Goal: Information Seeking & Learning: Learn about a topic

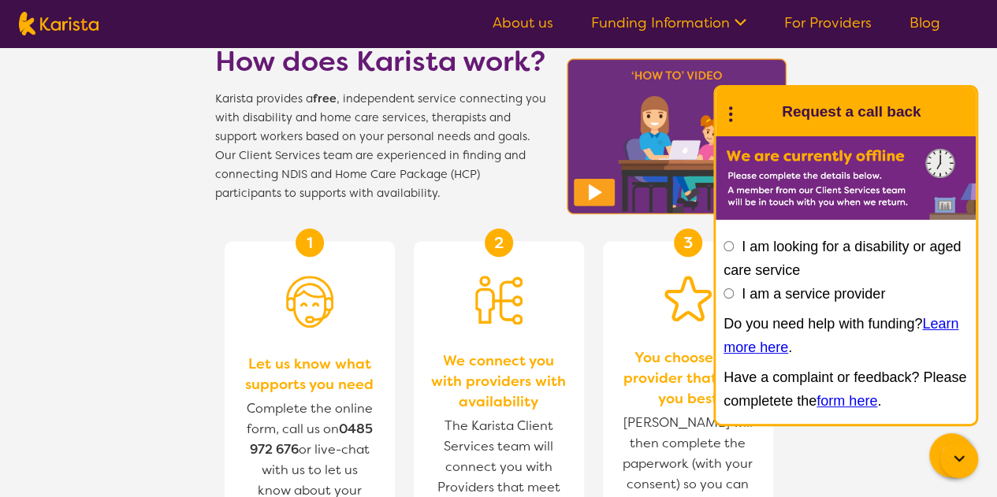
scroll to position [282, 0]
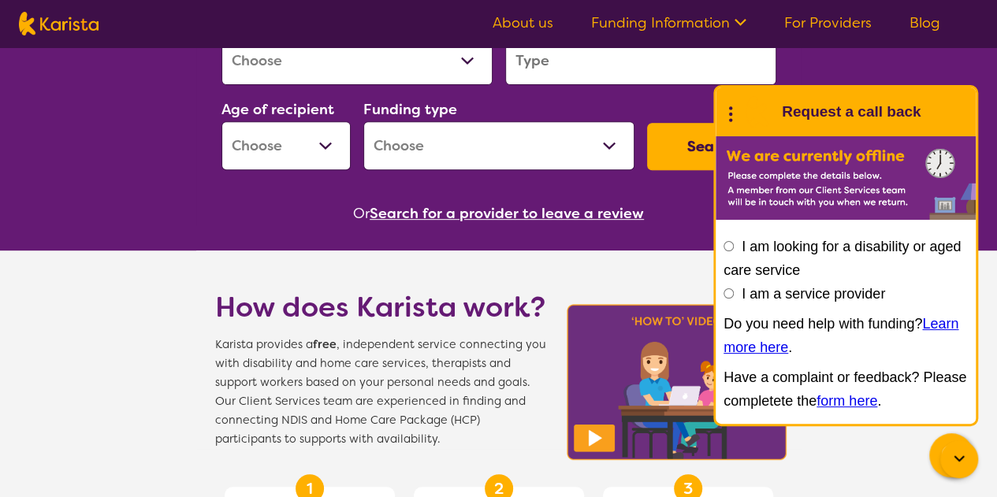
click at [542, 32] on ul "About us Funding Information NDIS - National Disability Insurance Scheme HCP - …" at bounding box center [717, 23] width 486 height 25
click at [540, 26] on link "About us" at bounding box center [523, 22] width 61 height 19
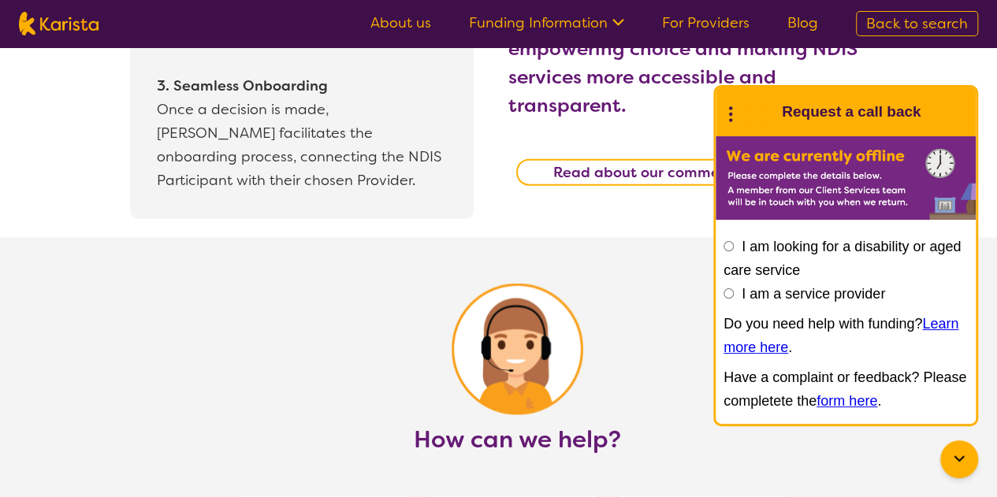
scroll to position [1746, 0]
click at [731, 117] on icon at bounding box center [730, 112] width 20 height 24
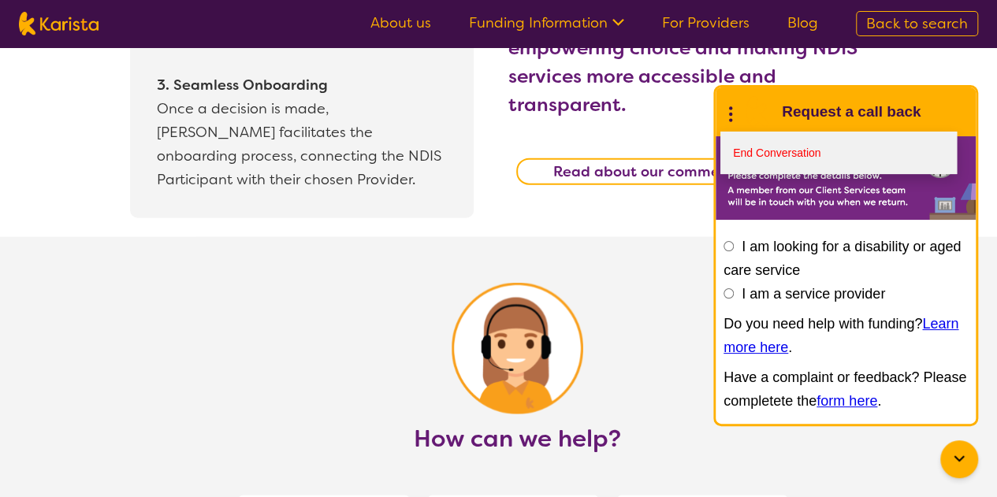
click at [740, 151] on link "End Conversation" at bounding box center [838, 153] width 236 height 43
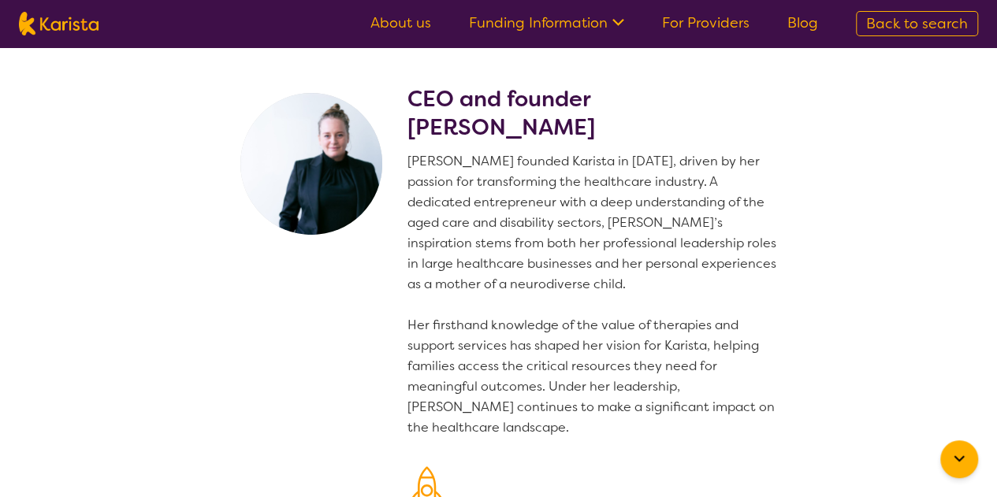
click at [624, 22] on icon at bounding box center [619, 22] width 12 height 7
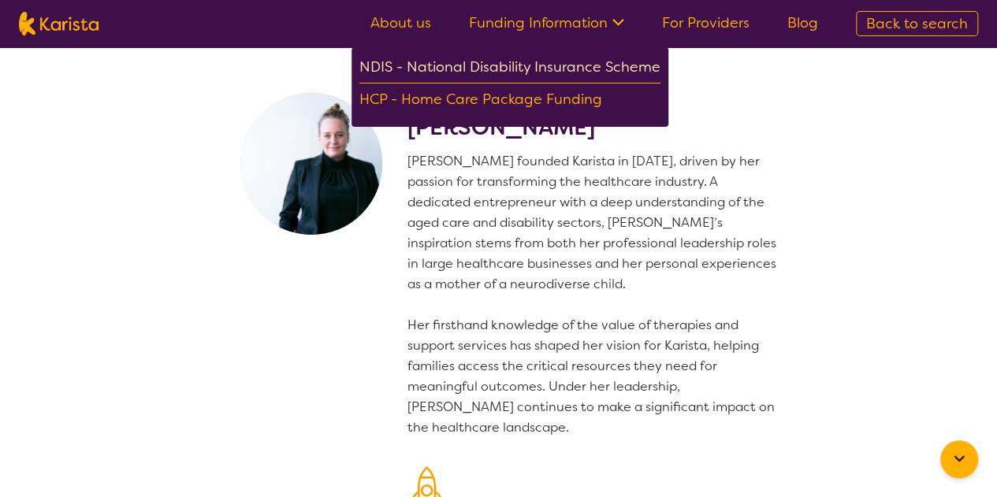
click at [559, 61] on div "NDIS - National Disability Insurance Scheme" at bounding box center [509, 69] width 301 height 28
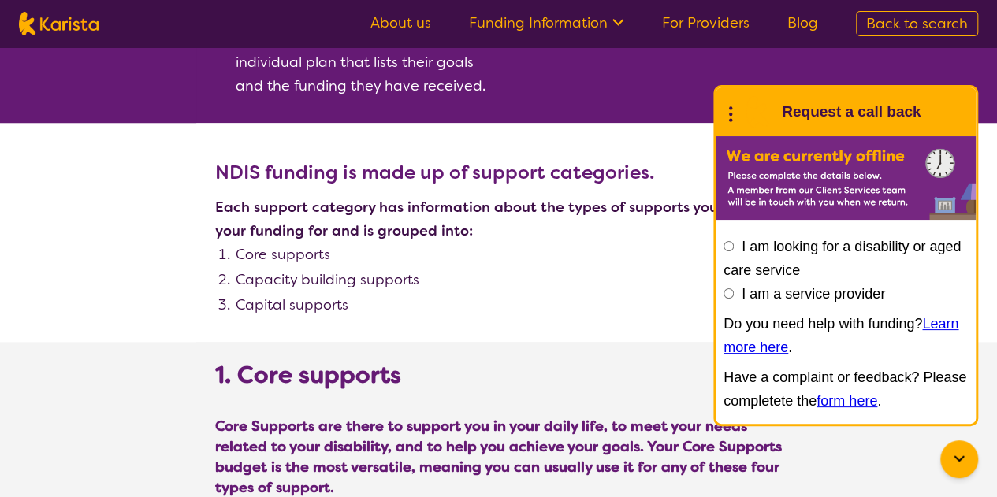
scroll to position [676, 0]
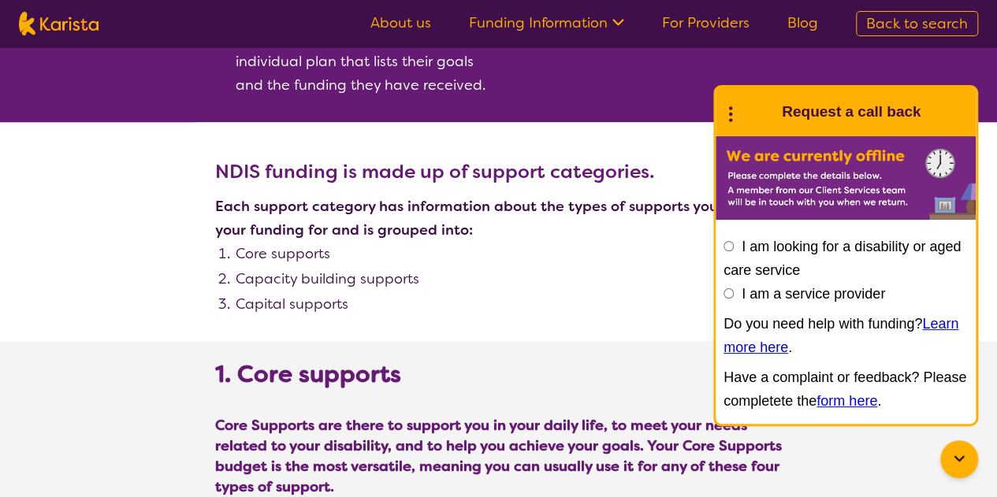
click at [733, 114] on icon at bounding box center [730, 112] width 20 height 24
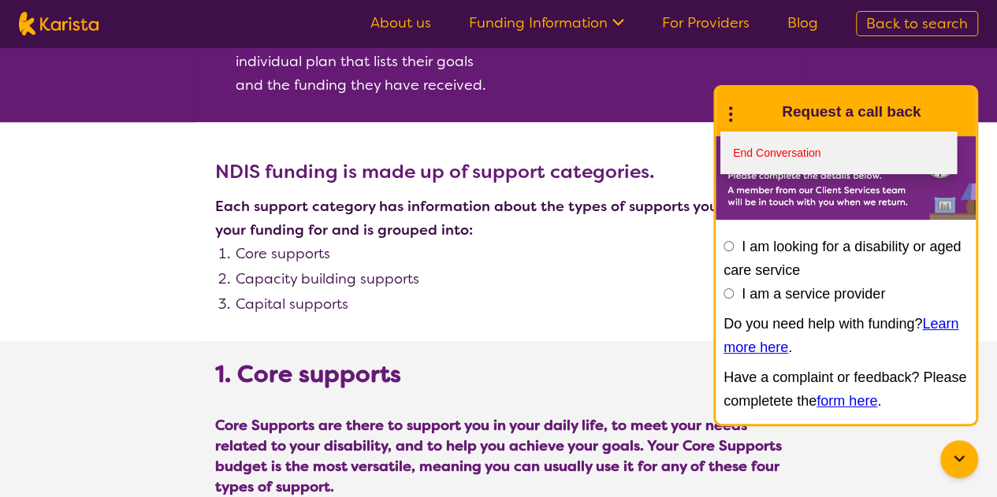
click at [732, 152] on link "End Conversation" at bounding box center [838, 153] width 236 height 43
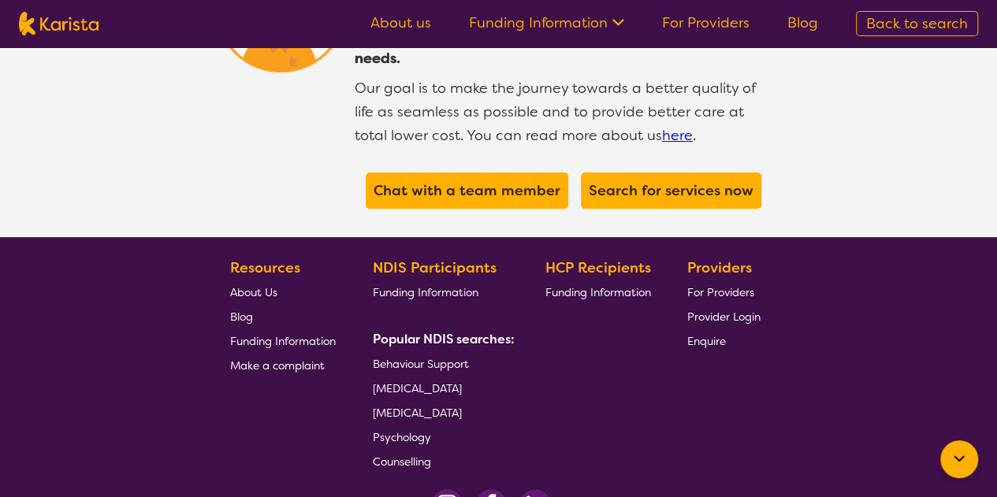
scroll to position [3086, 0]
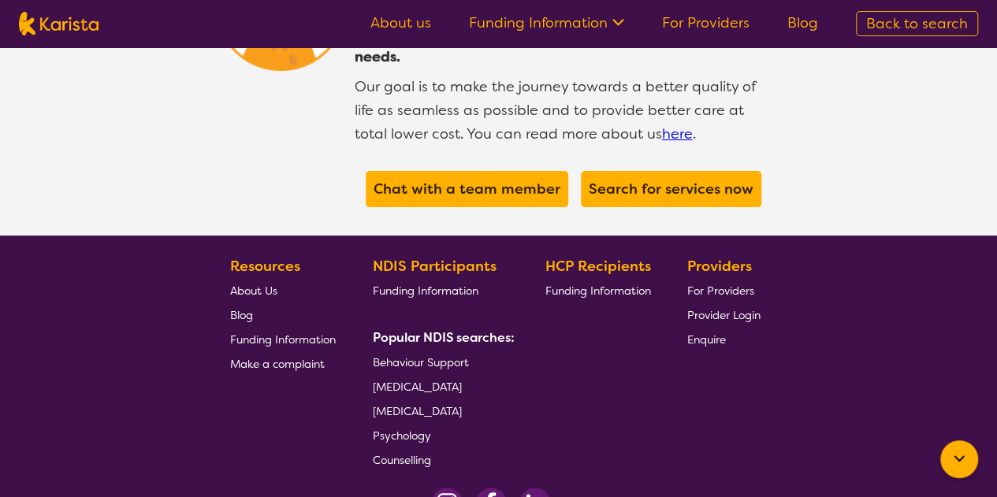
click at [265, 284] on span "About Us" at bounding box center [253, 291] width 47 height 14
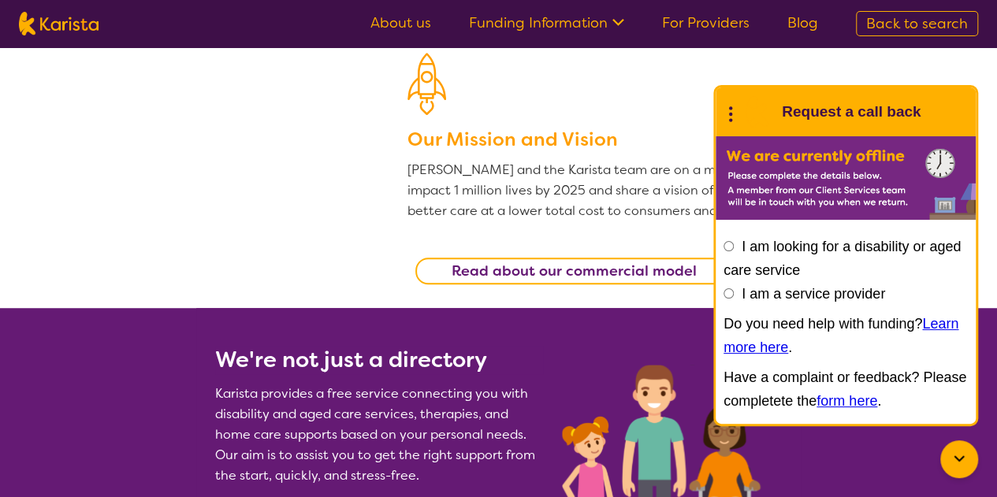
scroll to position [415, 0]
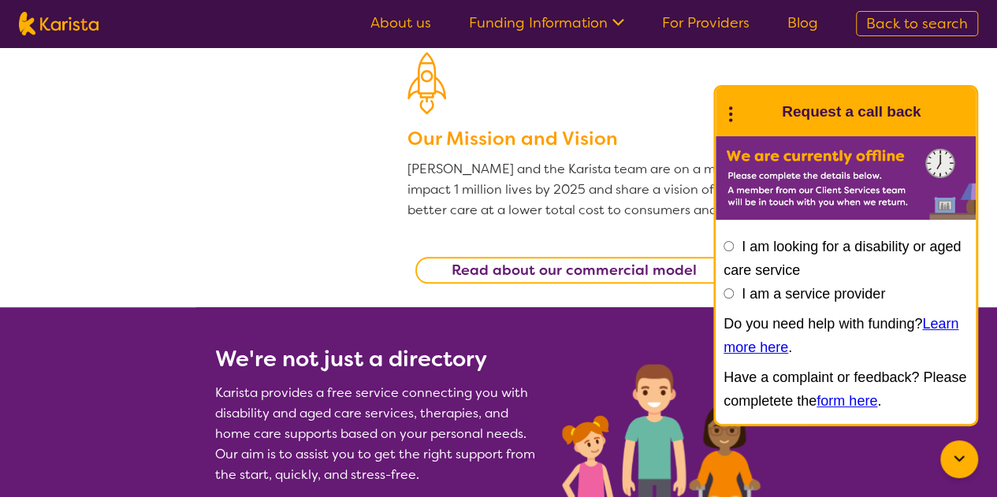
click at [743, 106] on img at bounding box center [757, 112] width 32 height 32
click at [733, 111] on icon at bounding box center [730, 112] width 20 height 24
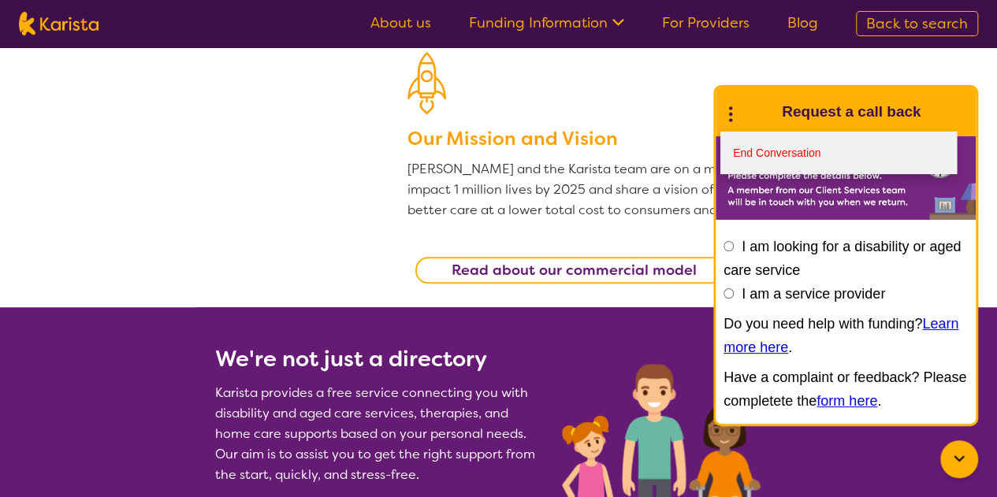
click at [749, 157] on link "End Conversation" at bounding box center [838, 153] width 236 height 43
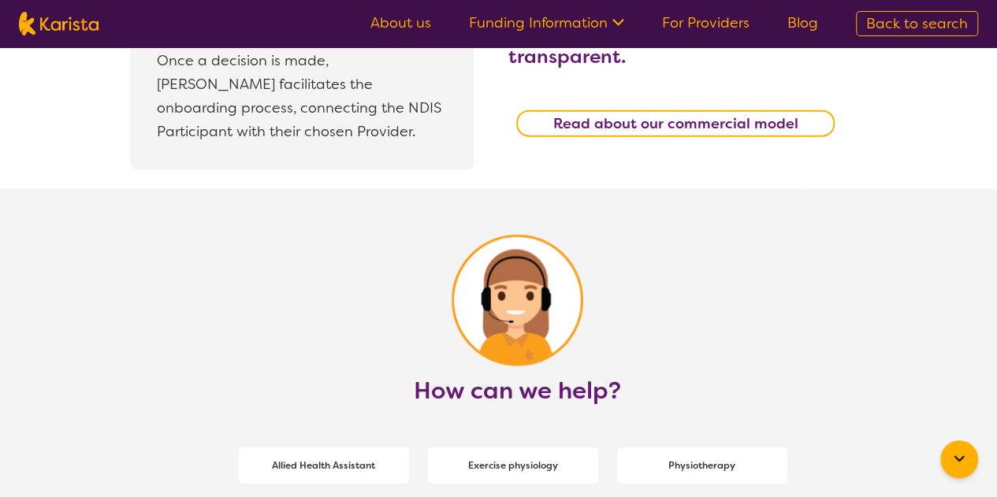
scroll to position [1795, 0]
click at [650, 114] on b "Read about our commercial model" at bounding box center [675, 123] width 245 height 19
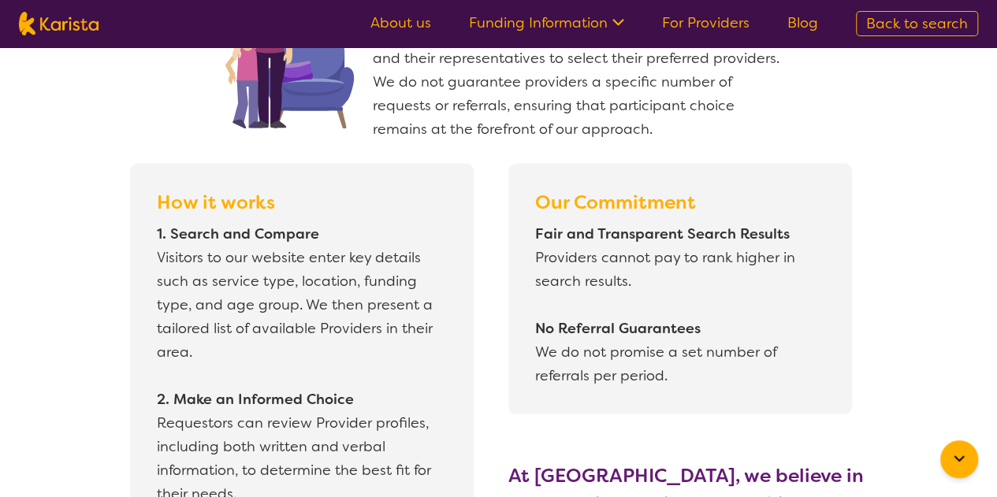
scroll to position [1259, 0]
